Goal: Navigation & Orientation: Find specific page/section

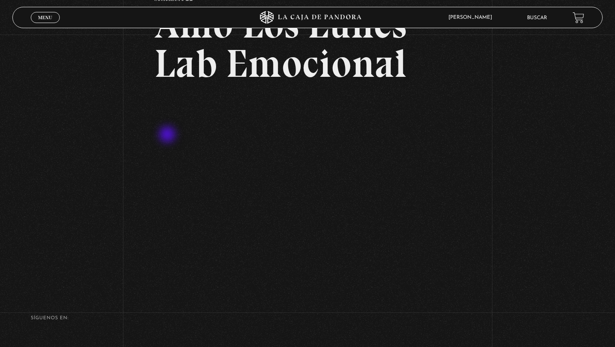
scroll to position [140, 0]
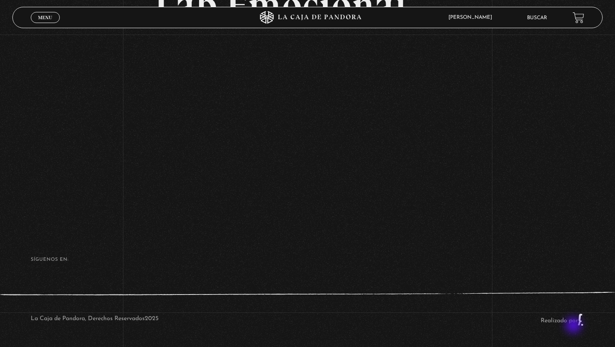
click at [574, 326] on div "La Caja de Pandora, Derechos Reservados 2025 Realizado por" at bounding box center [307, 319] width 615 height 55
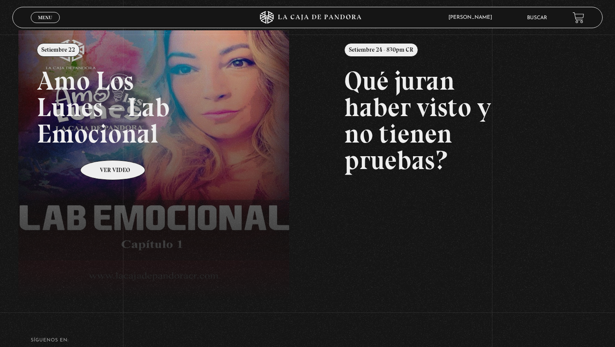
scroll to position [116, 0]
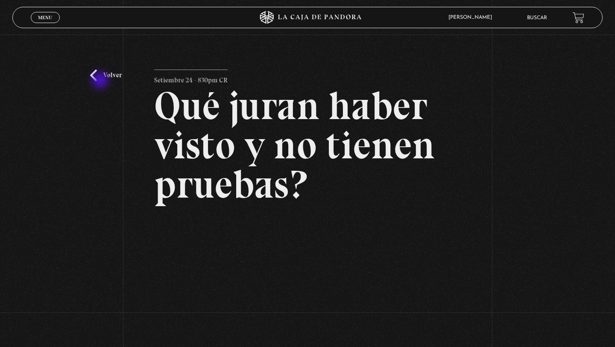
click at [101, 80] on div "Volver Setiembre 24 - 830pm CR Qué juran haber visto y no tienen pruebas?" at bounding box center [307, 221] width 615 height 372
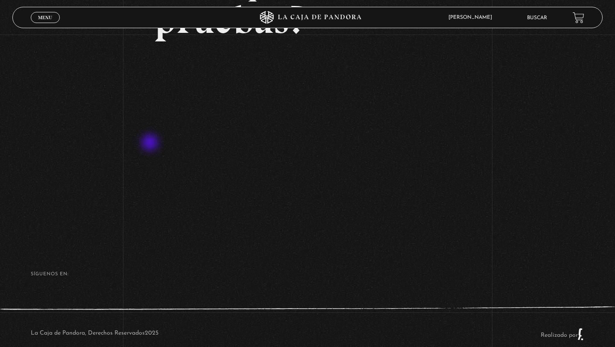
scroll to position [179, 0]
